Goal: Task Accomplishment & Management: Manage account settings

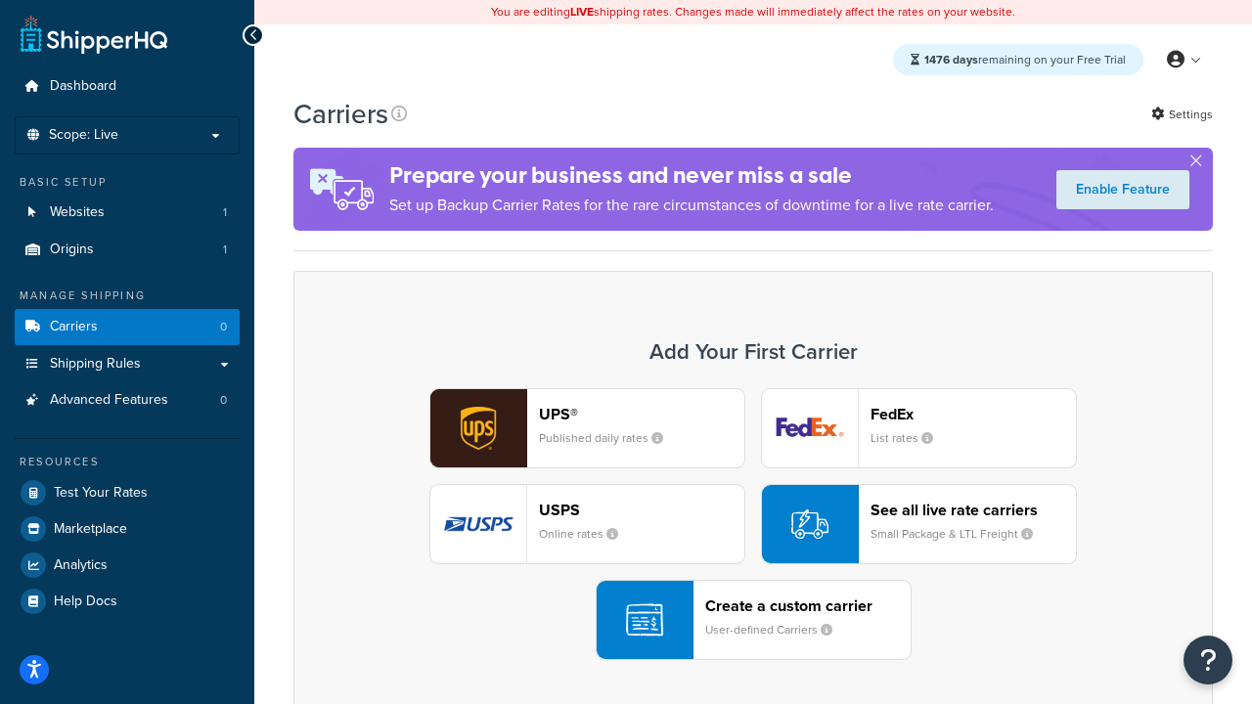
click at [753, 524] on div "UPS® Published daily rates FedEx List rates USPS Online rates See all live rate…" at bounding box center [753, 524] width 878 height 272
click at [973, 414] on header "FedEx" at bounding box center [972, 414] width 205 height 19
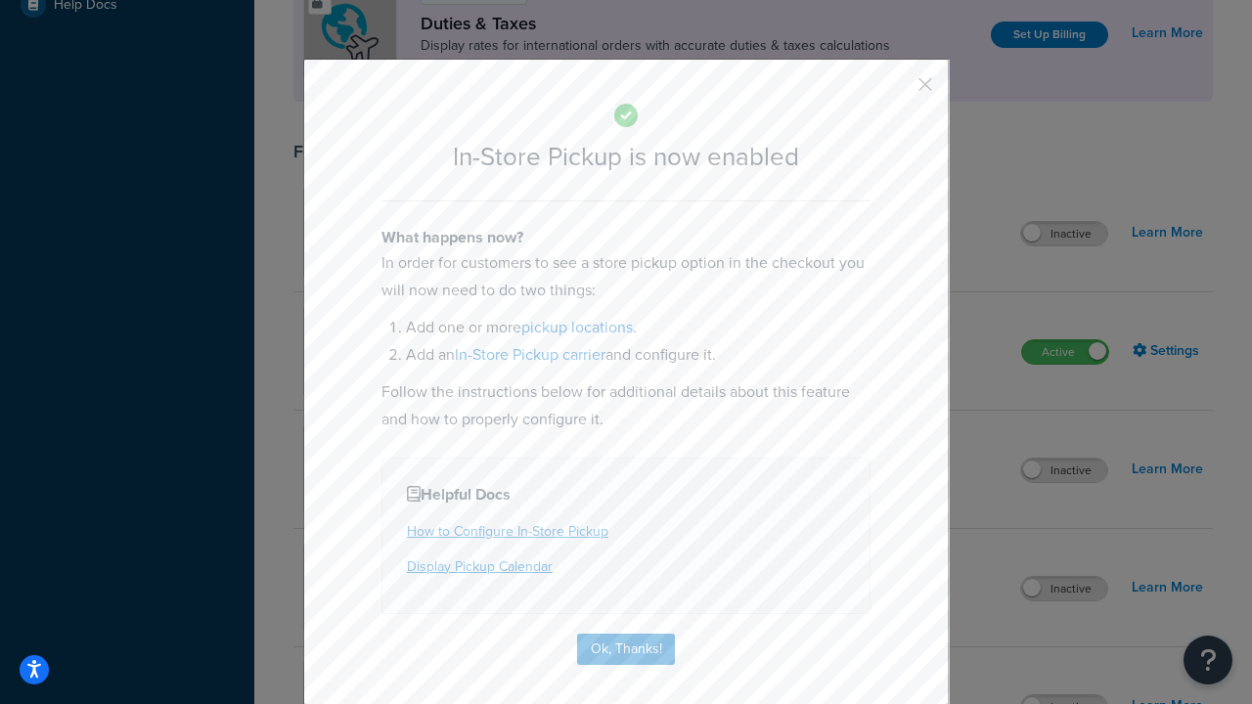
click at [896, 91] on button "button" at bounding box center [896, 91] width 5 height 5
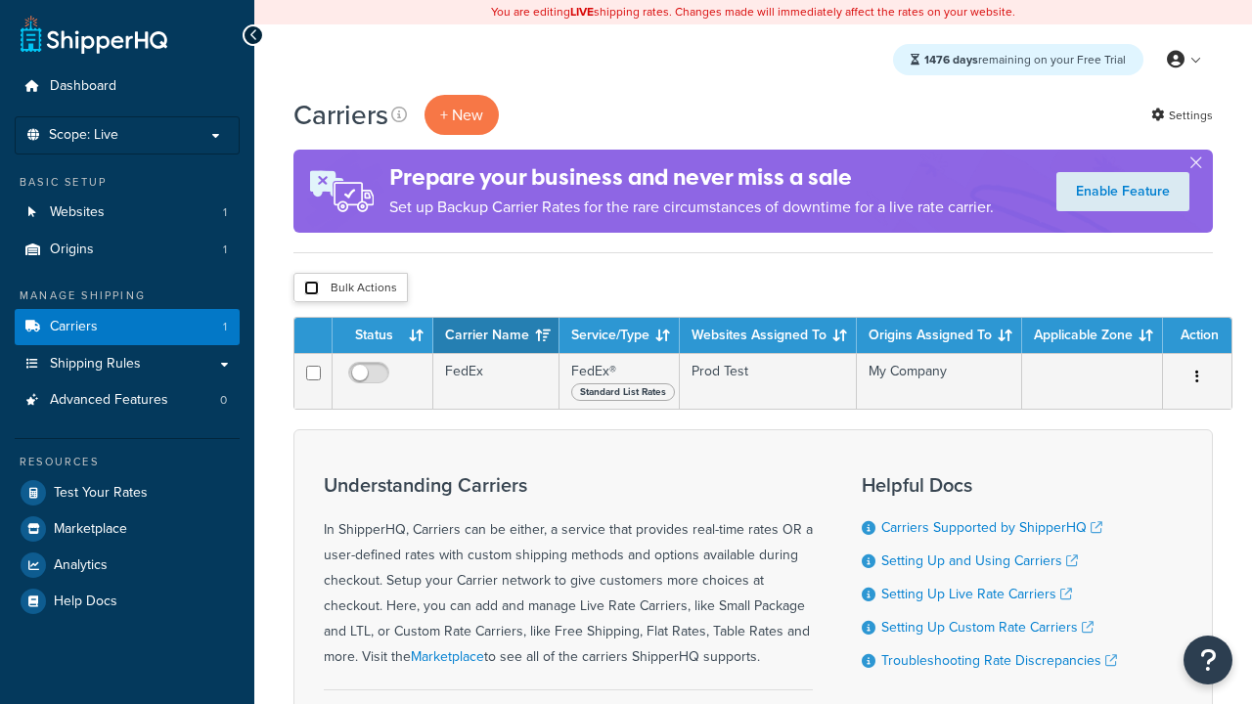
click at [311, 288] on input "checkbox" at bounding box center [311, 288] width 15 height 15
checkbox input "true"
click at [0, 0] on button "Delete" at bounding box center [0, 0] width 0 height 0
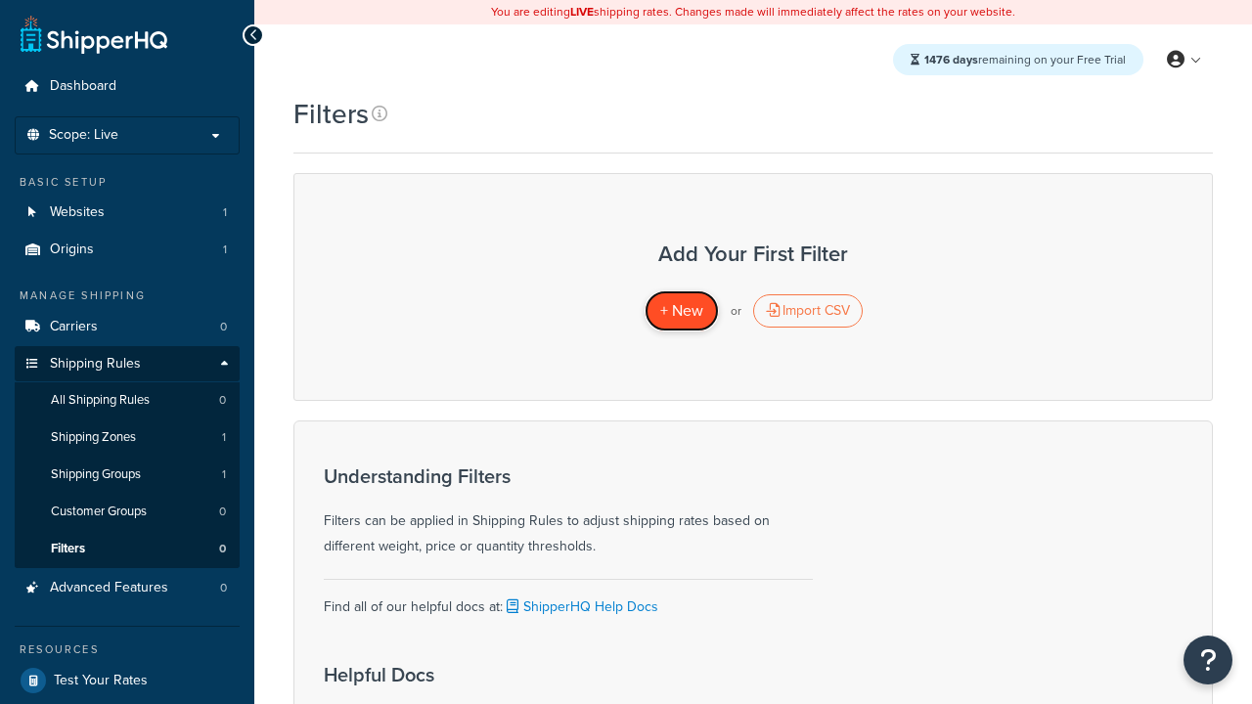
click at [681, 311] on span "+ New" at bounding box center [681, 310] width 43 height 22
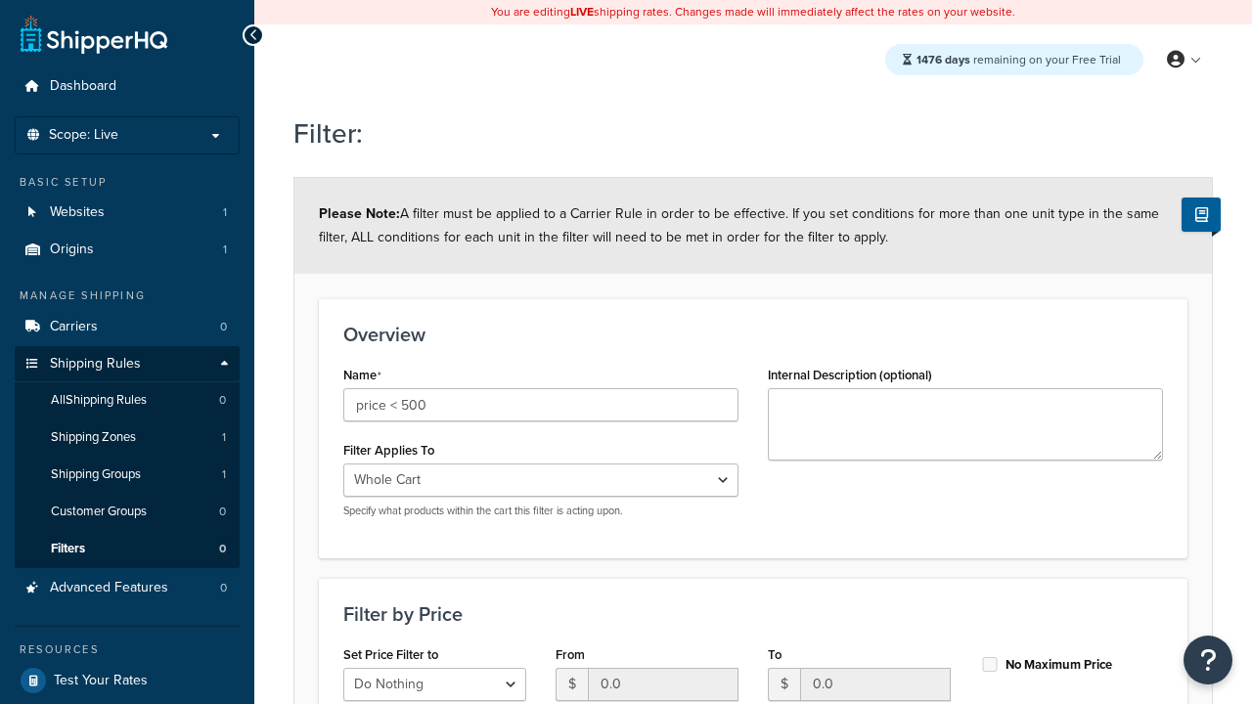
select select "range"
type input "price < 500"
type input "500"
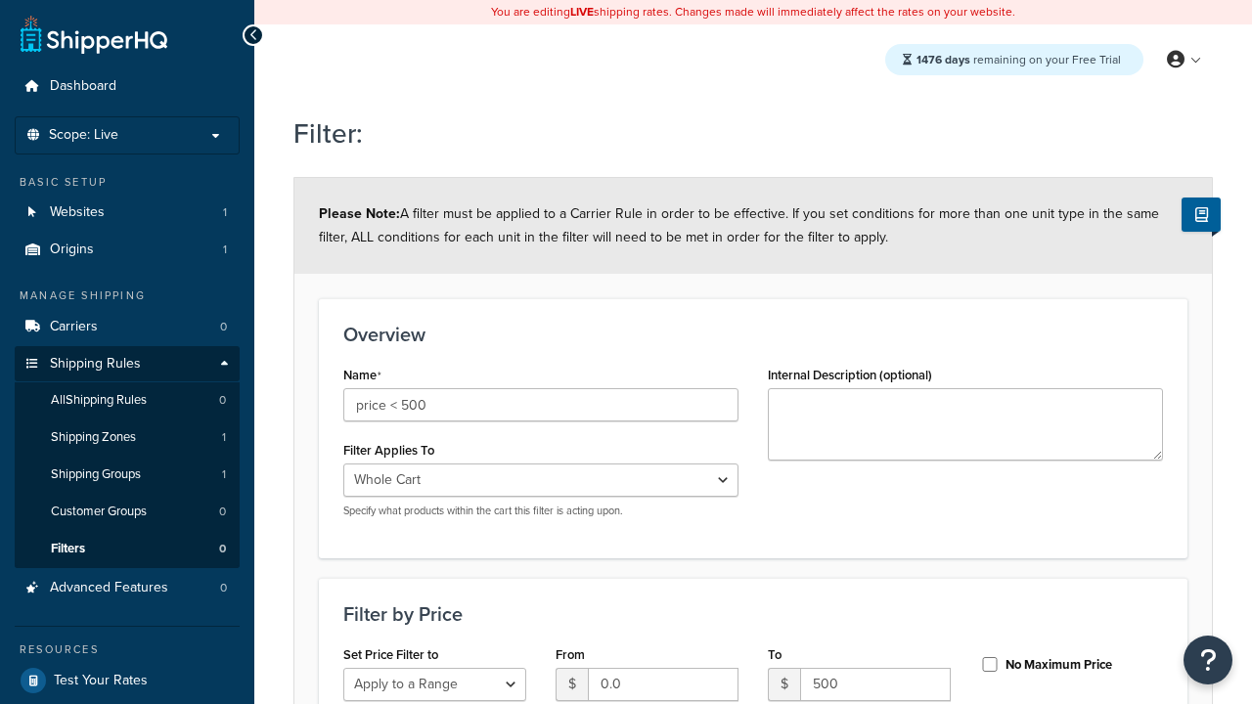
type input "500"
checkbox input "true"
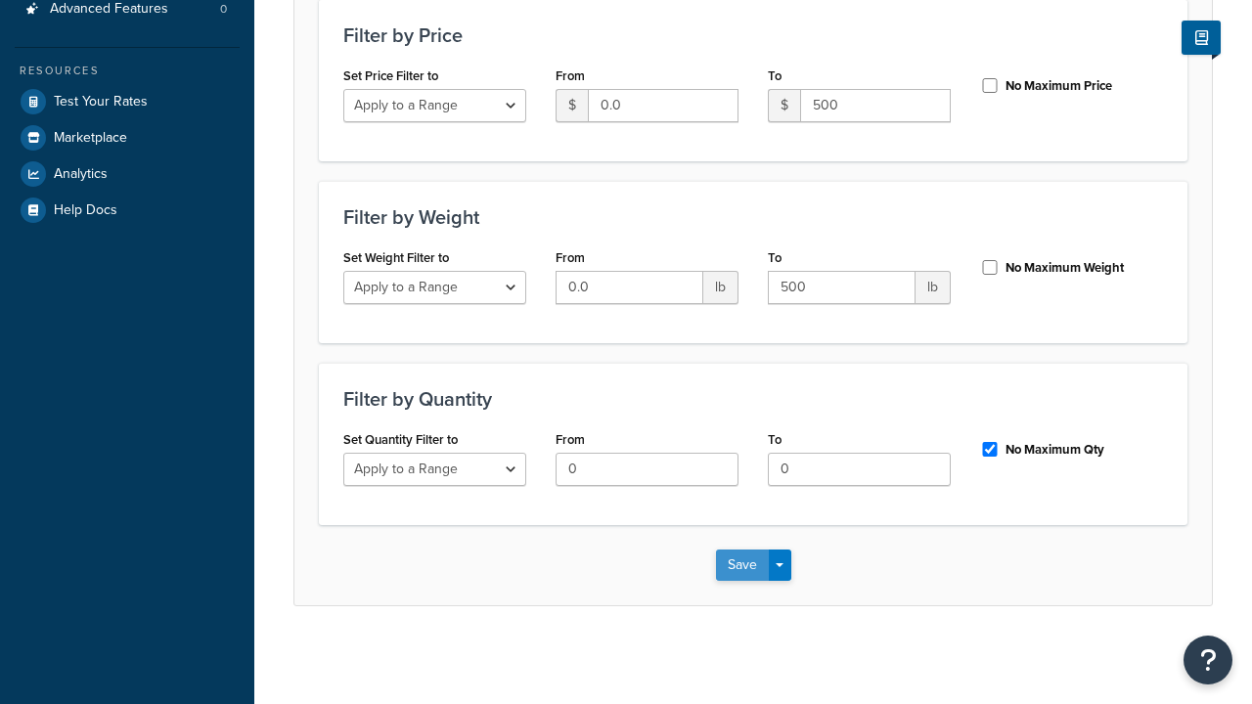
click at [741, 564] on button "Save" at bounding box center [742, 565] width 53 height 31
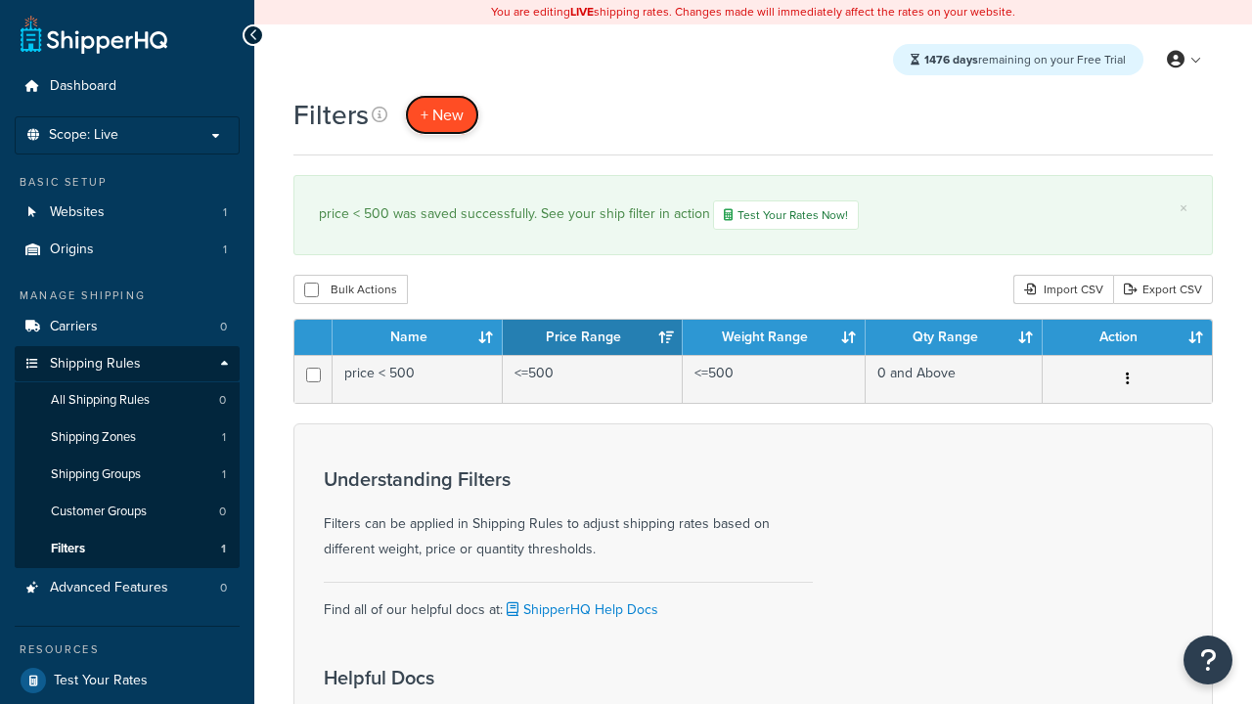
click at [442, 114] on span "+ New" at bounding box center [441, 115] width 43 height 22
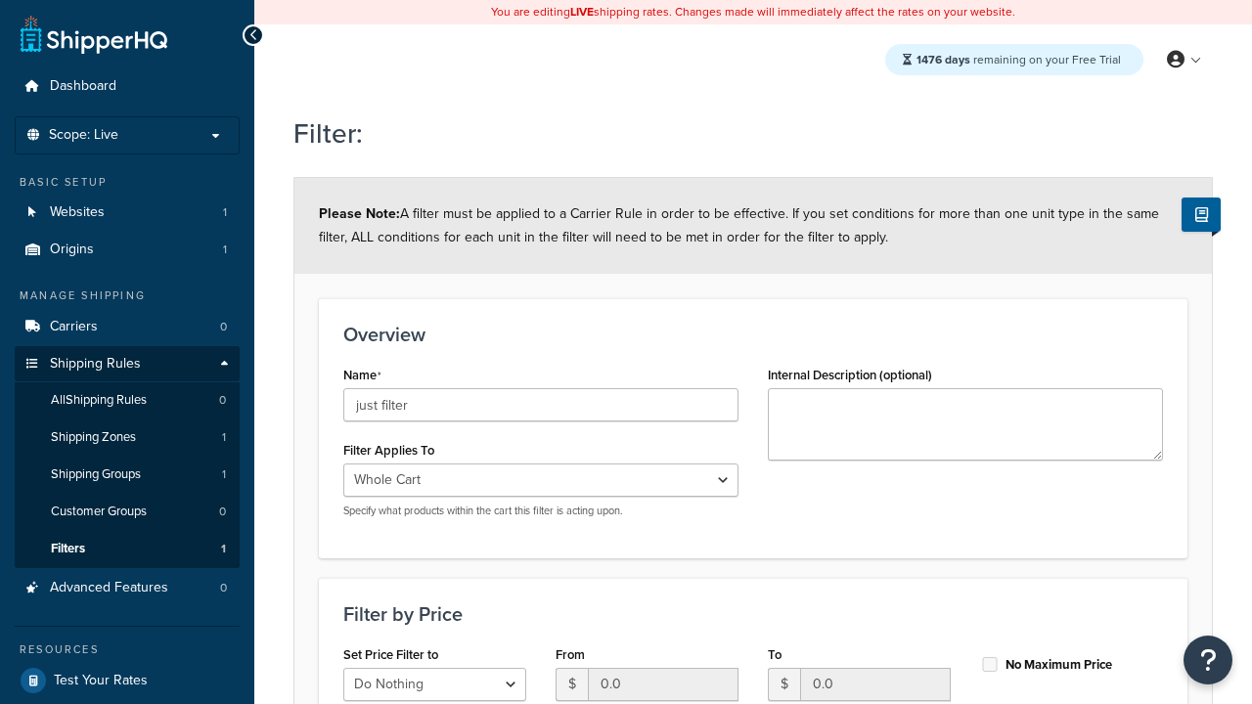
scroll to position [579, 0]
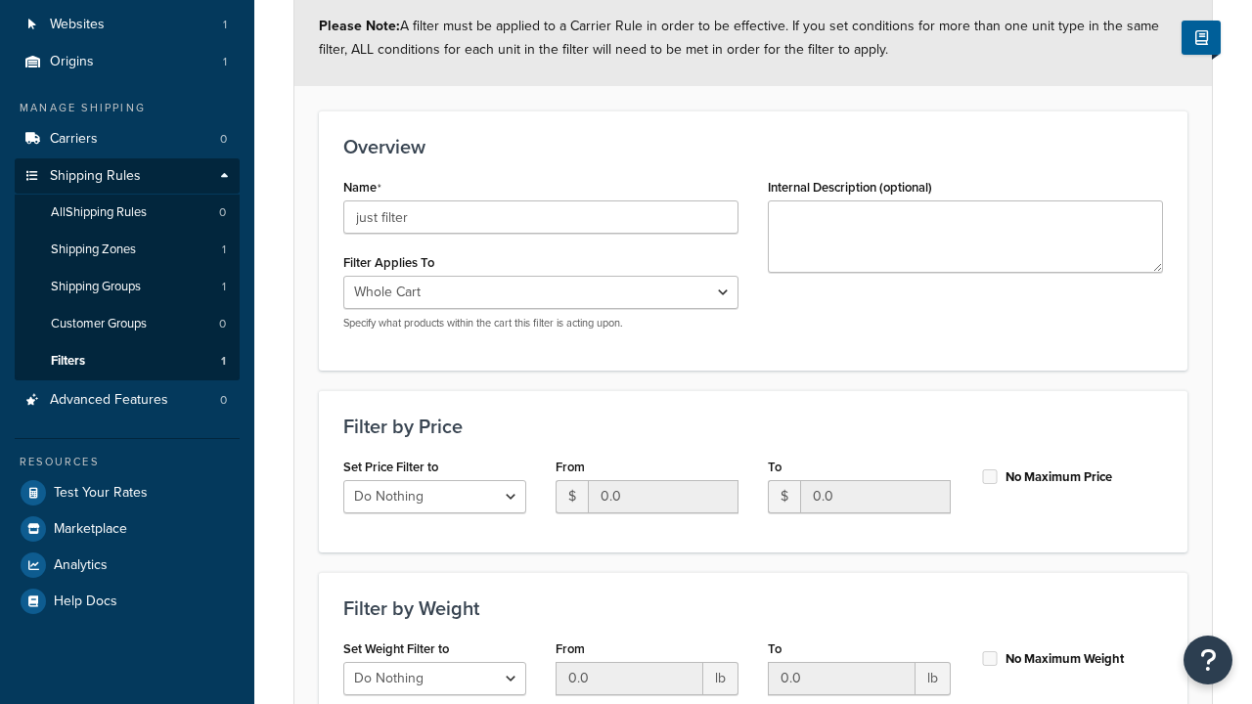
type input "just filter"
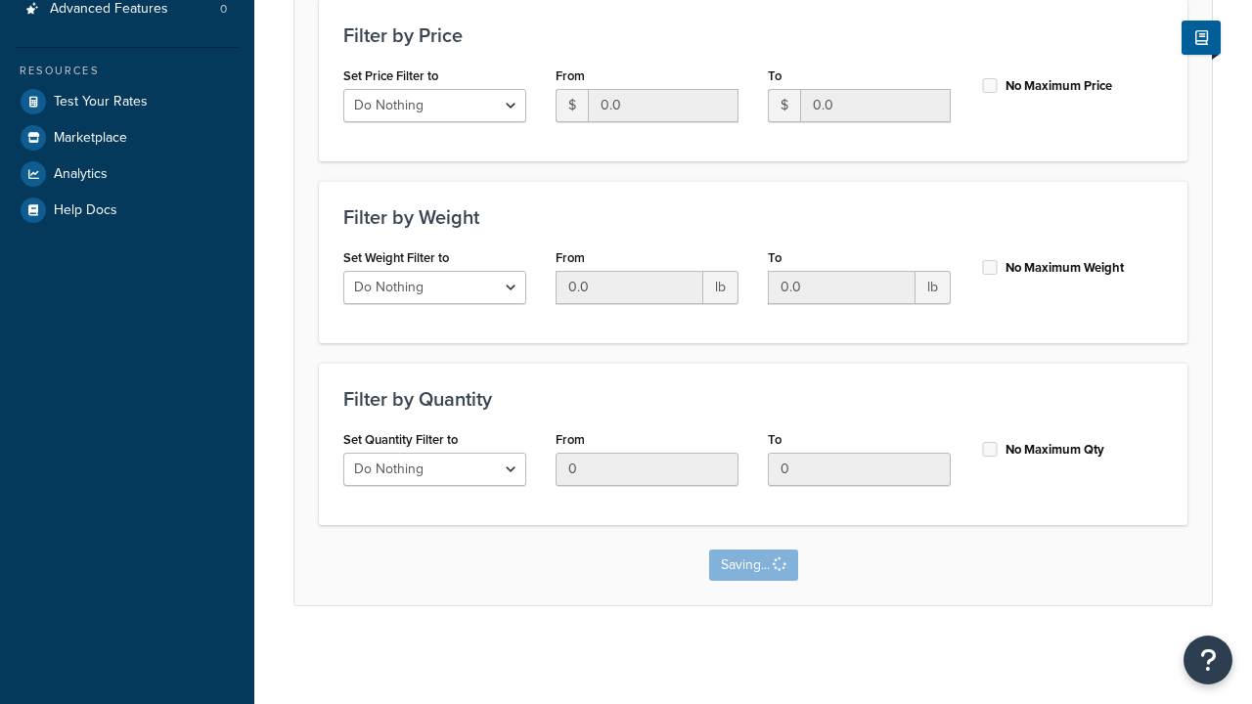
scroll to position [0, 0]
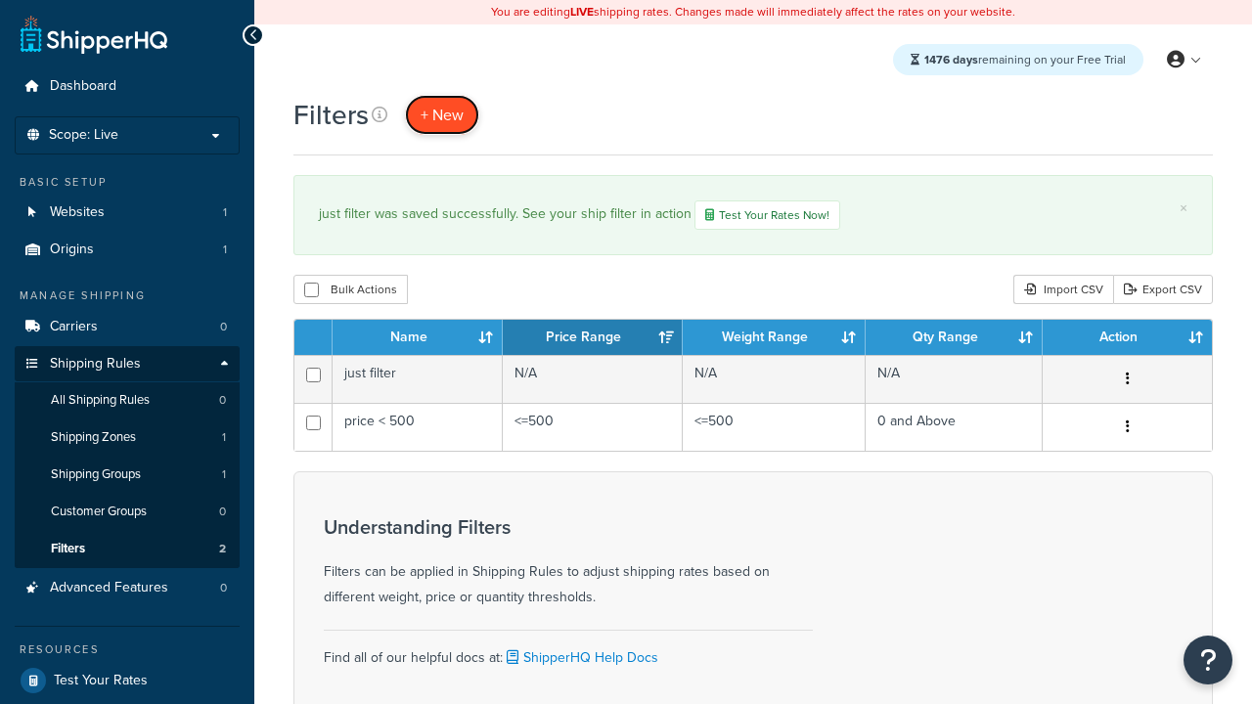
click at [442, 114] on span "+ New" at bounding box center [441, 115] width 43 height 22
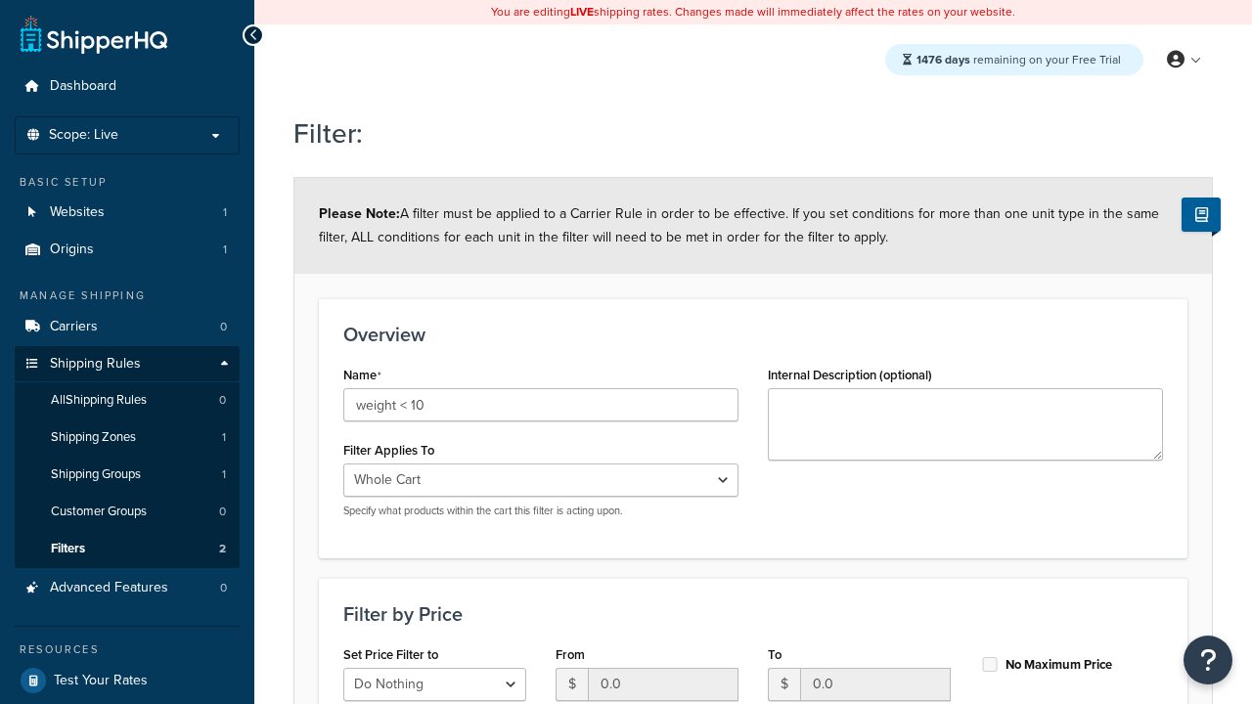
select select "range"
type input "weight < 10"
type input "10"
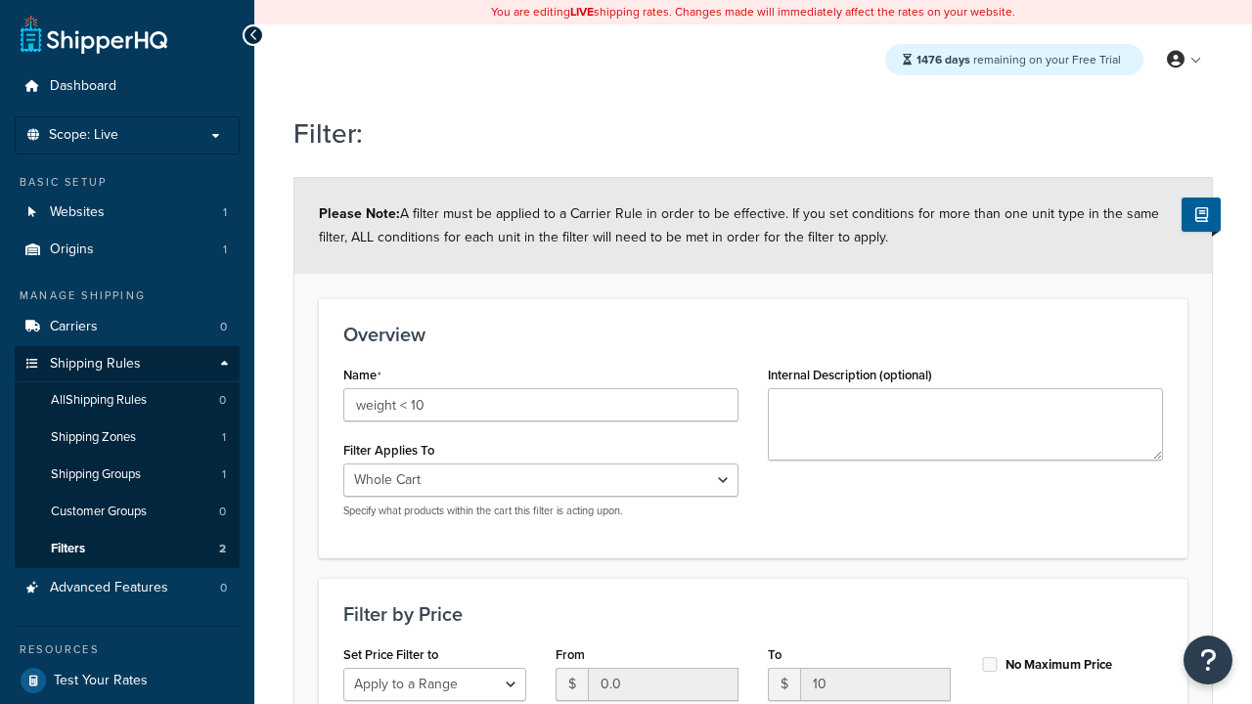
type input "10"
checkbox input "true"
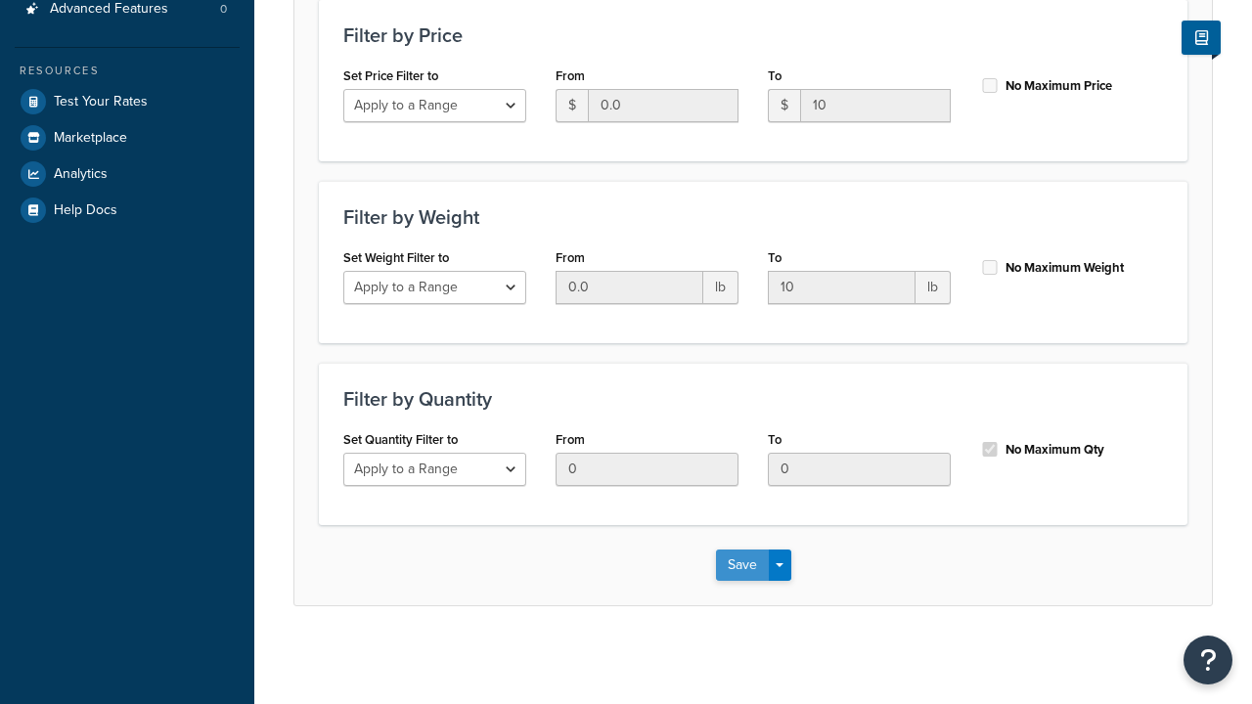
click at [741, 564] on button "Save" at bounding box center [742, 565] width 53 height 31
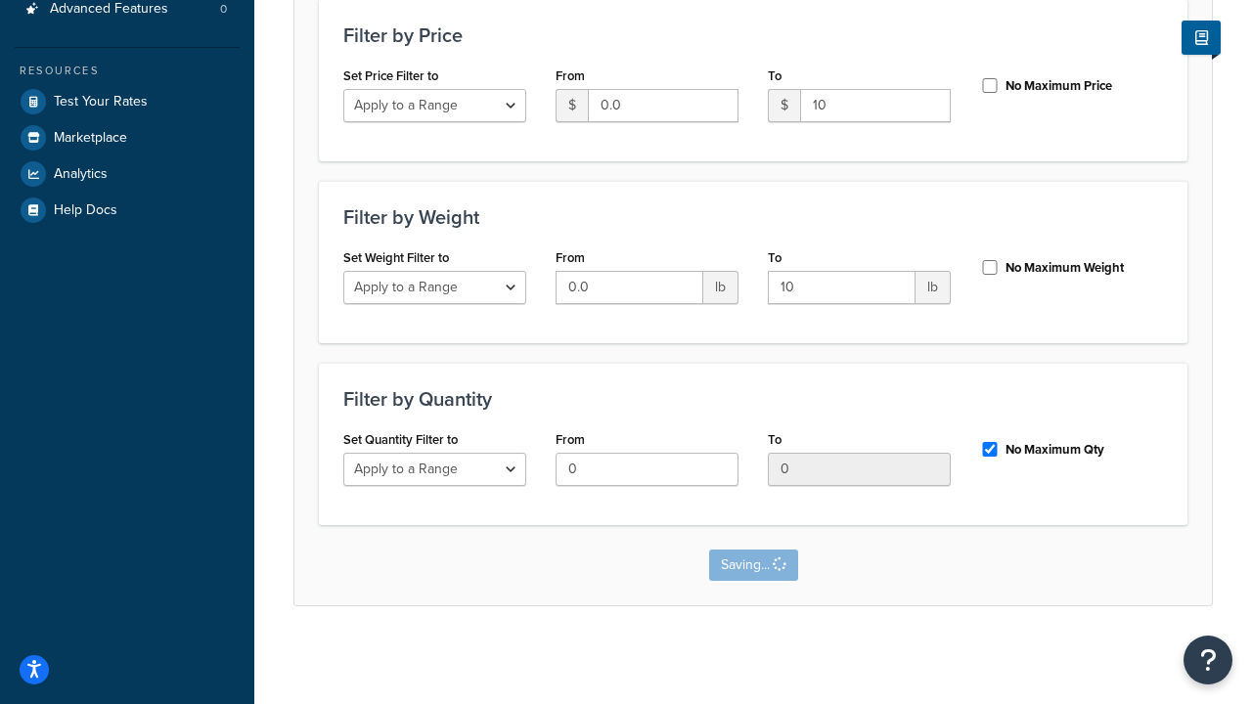
scroll to position [0, 0]
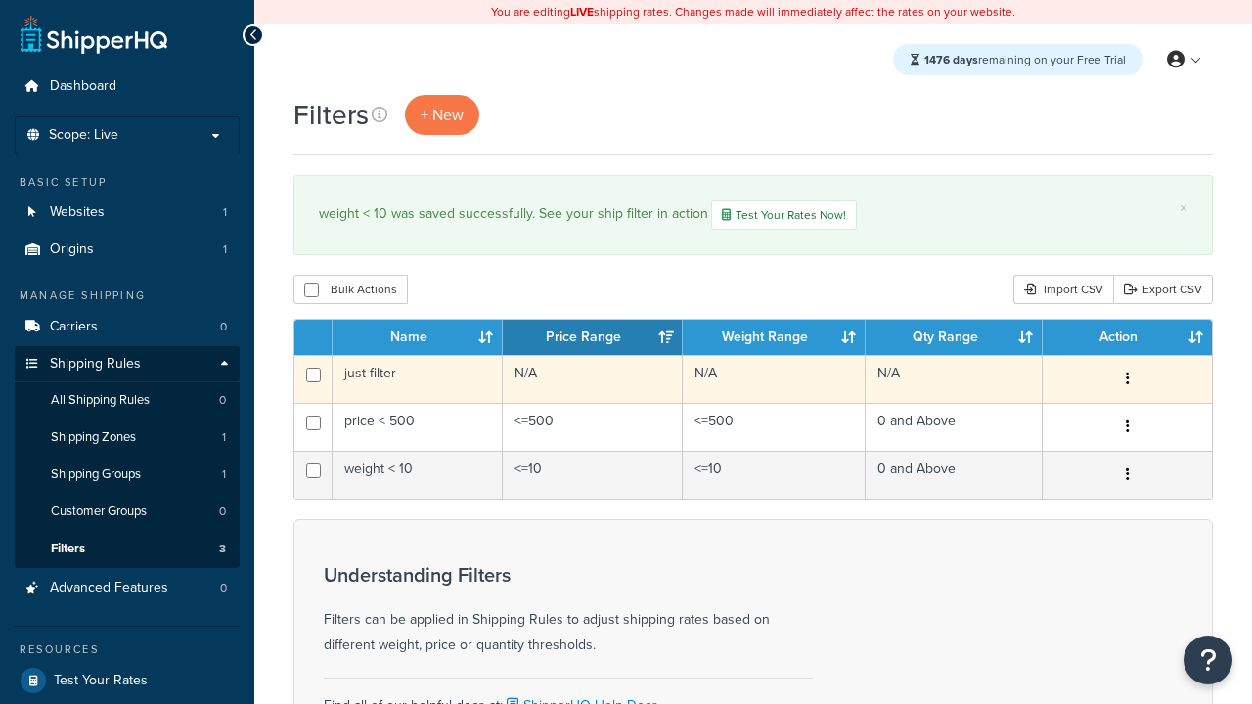
click at [1126, 381] on icon "button" at bounding box center [1127, 379] width 4 height 14
click at [0, 0] on link "Edit" at bounding box center [0, 0] width 0 height 0
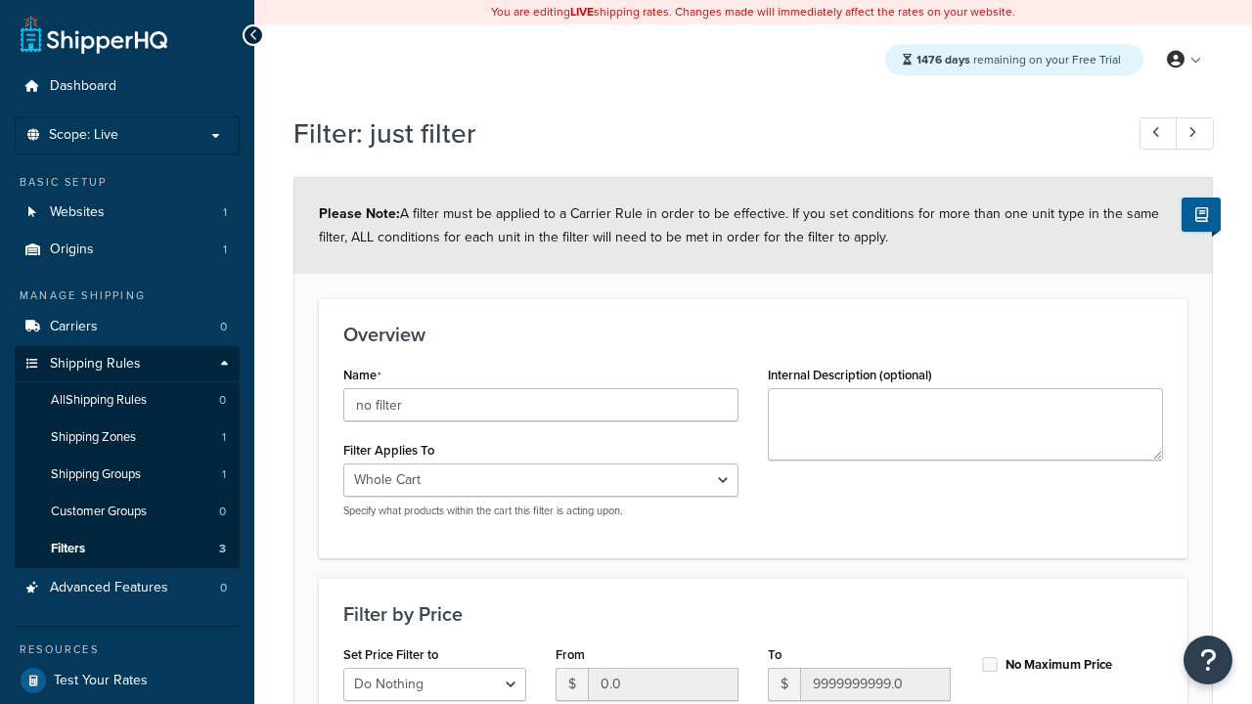
scroll to position [579, 0]
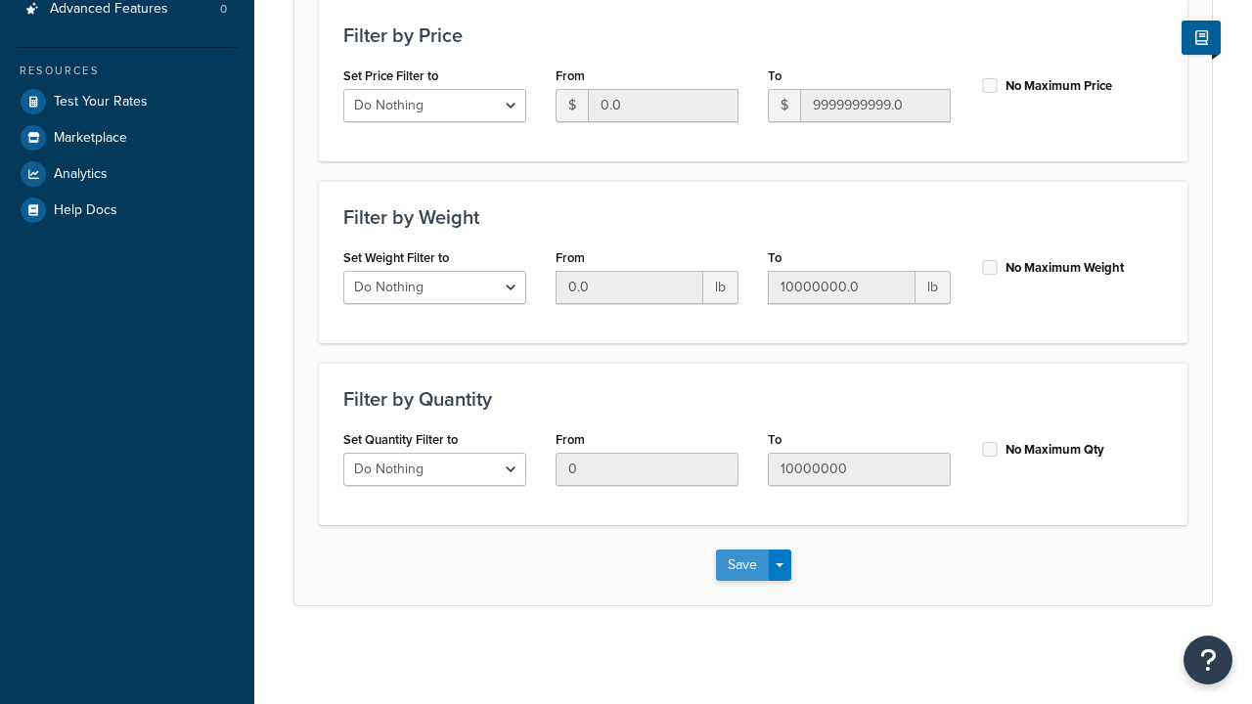
type input "no filter"
click at [741, 564] on button "Save" at bounding box center [742, 565] width 53 height 31
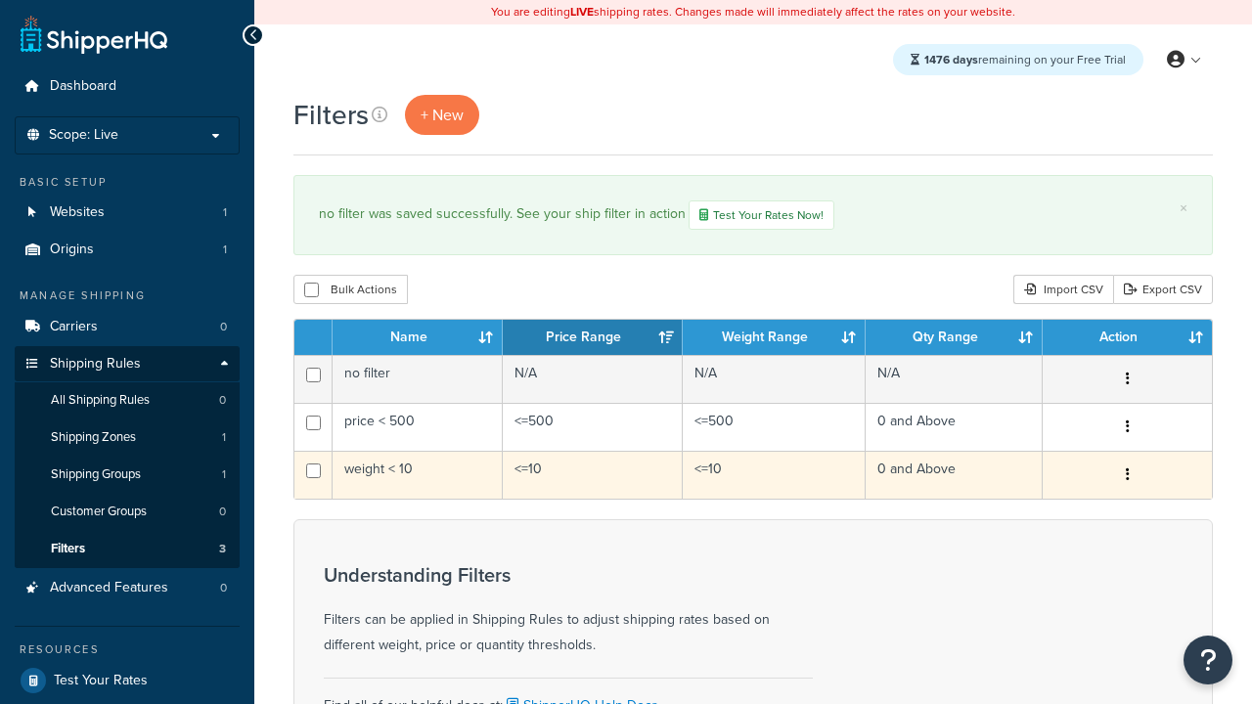
click at [1126, 477] on icon "button" at bounding box center [1127, 474] width 4 height 14
click at [0, 0] on link "Duplicate" at bounding box center [0, 0] width 0 height 0
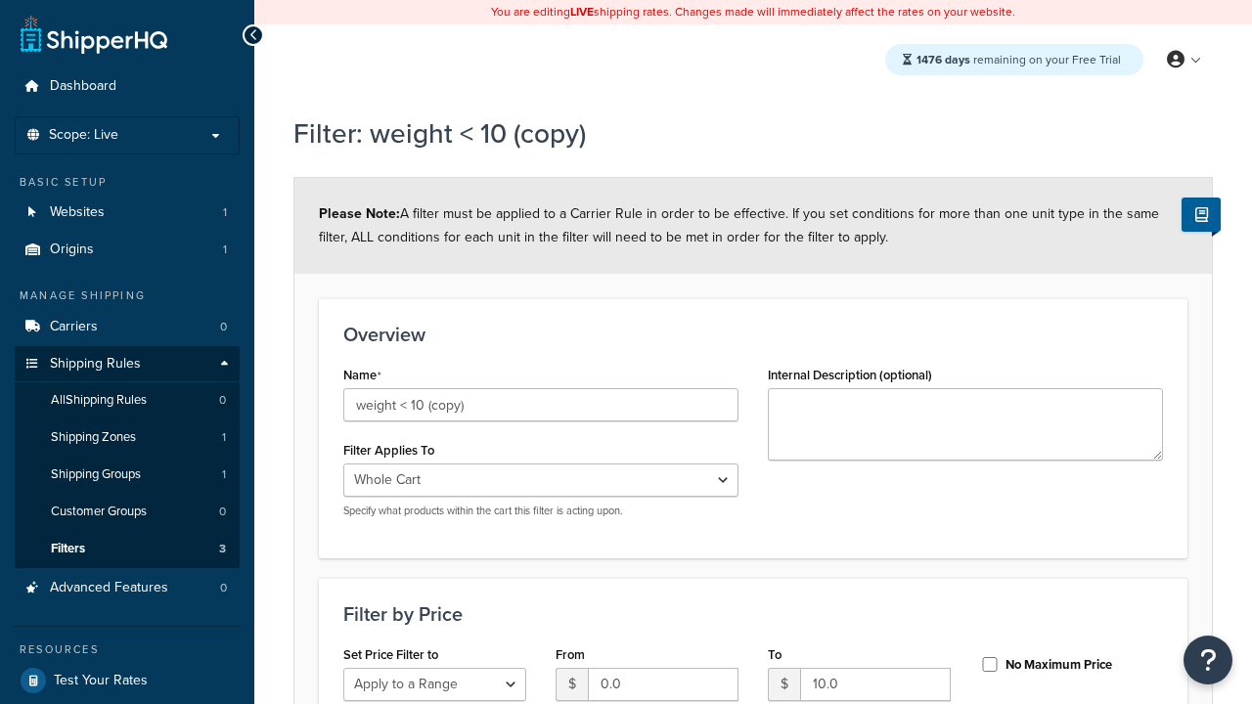
select select "range"
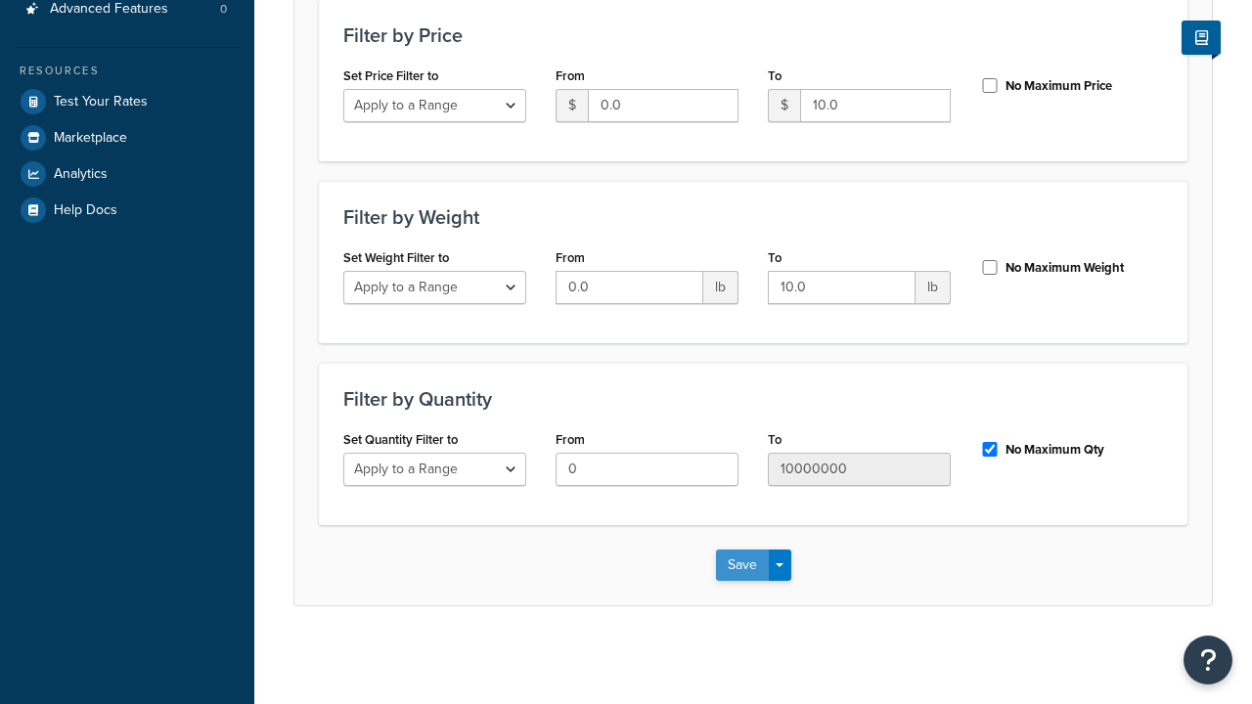
click at [741, 564] on button "Save" at bounding box center [742, 565] width 53 height 31
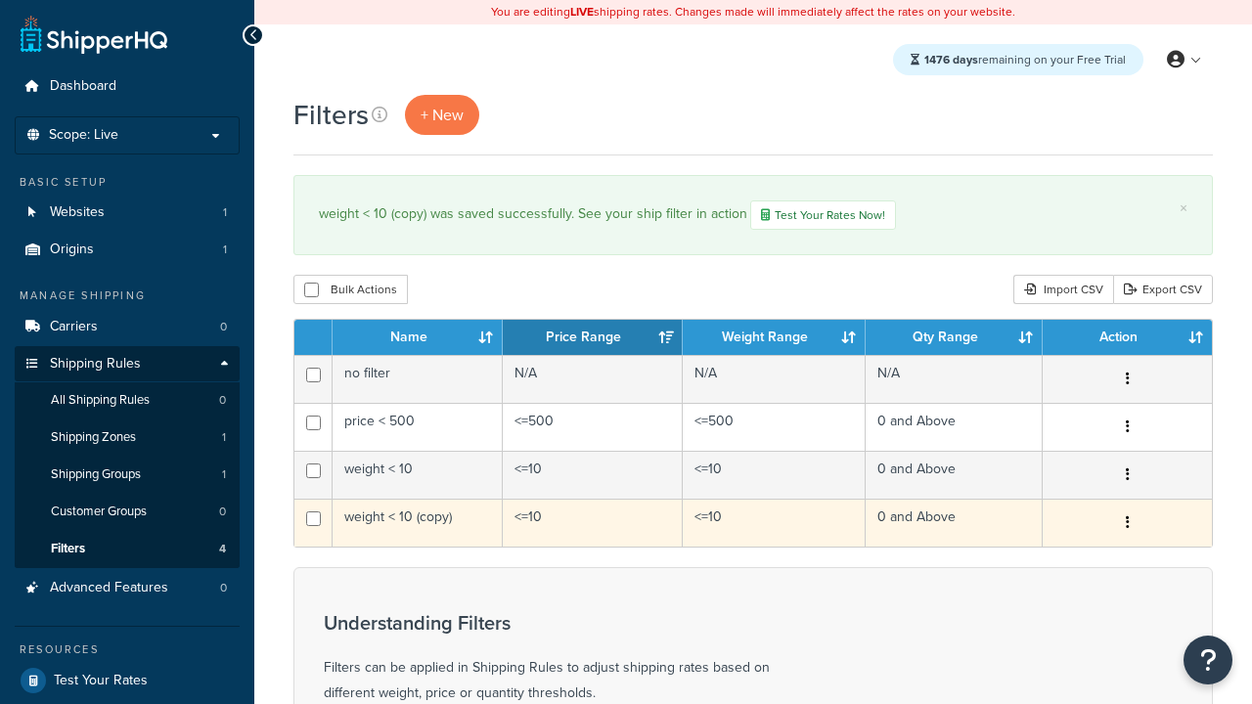
click at [1126, 525] on icon "button" at bounding box center [1127, 522] width 4 height 14
click at [0, 0] on link "Delete" at bounding box center [0, 0] width 0 height 0
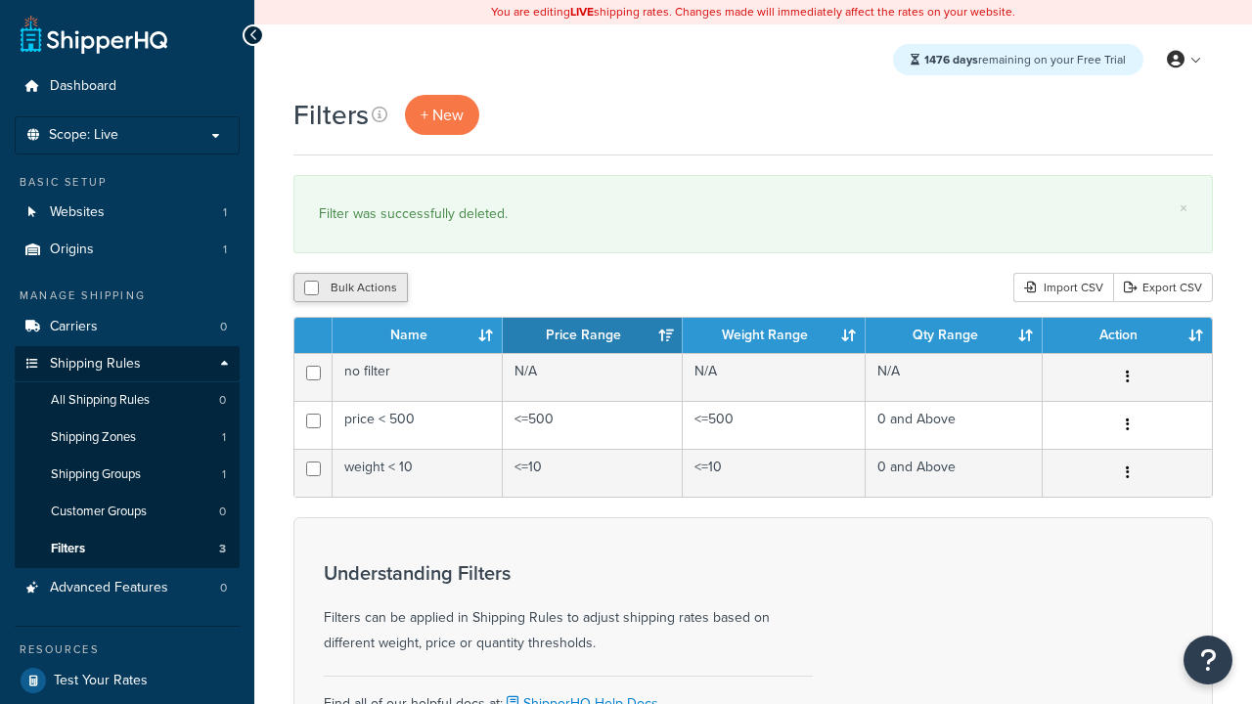
click at [350, 288] on button "Bulk Actions" at bounding box center [350, 287] width 114 height 29
checkbox input "true"
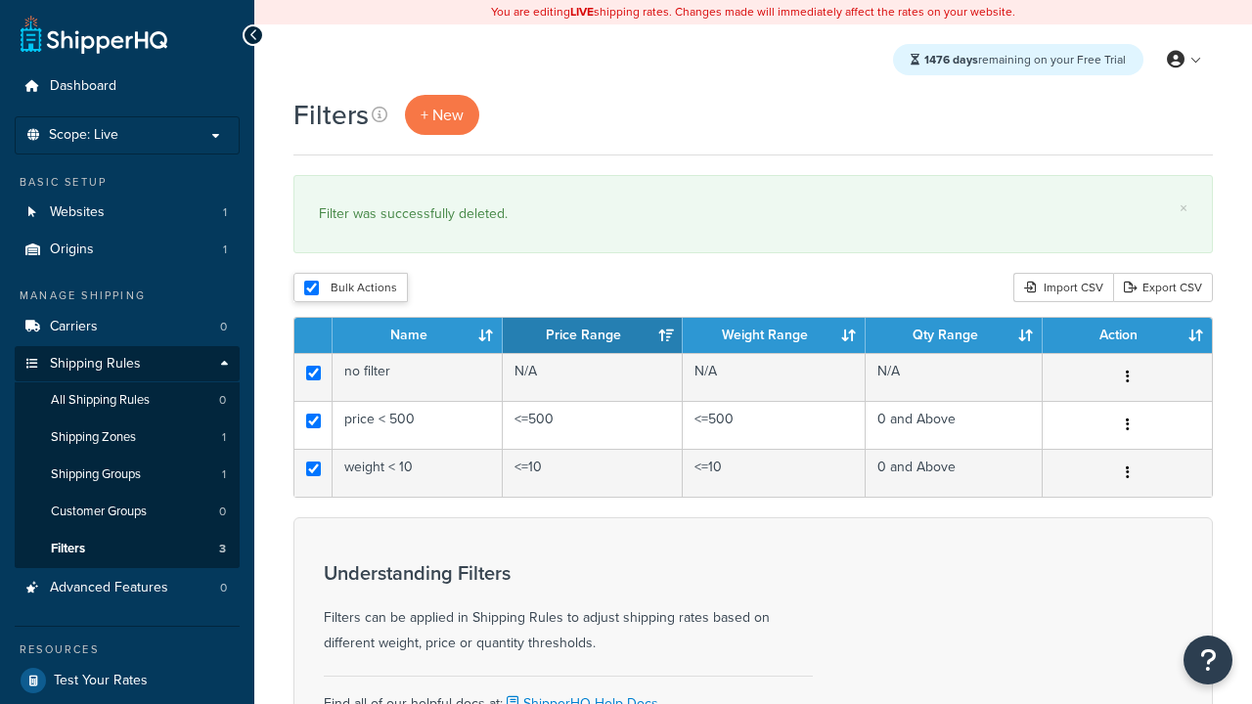
click at [0, 0] on button "Duplicate" at bounding box center [0, 0] width 0 height 0
